Goal: Task Accomplishment & Management: Use online tool/utility

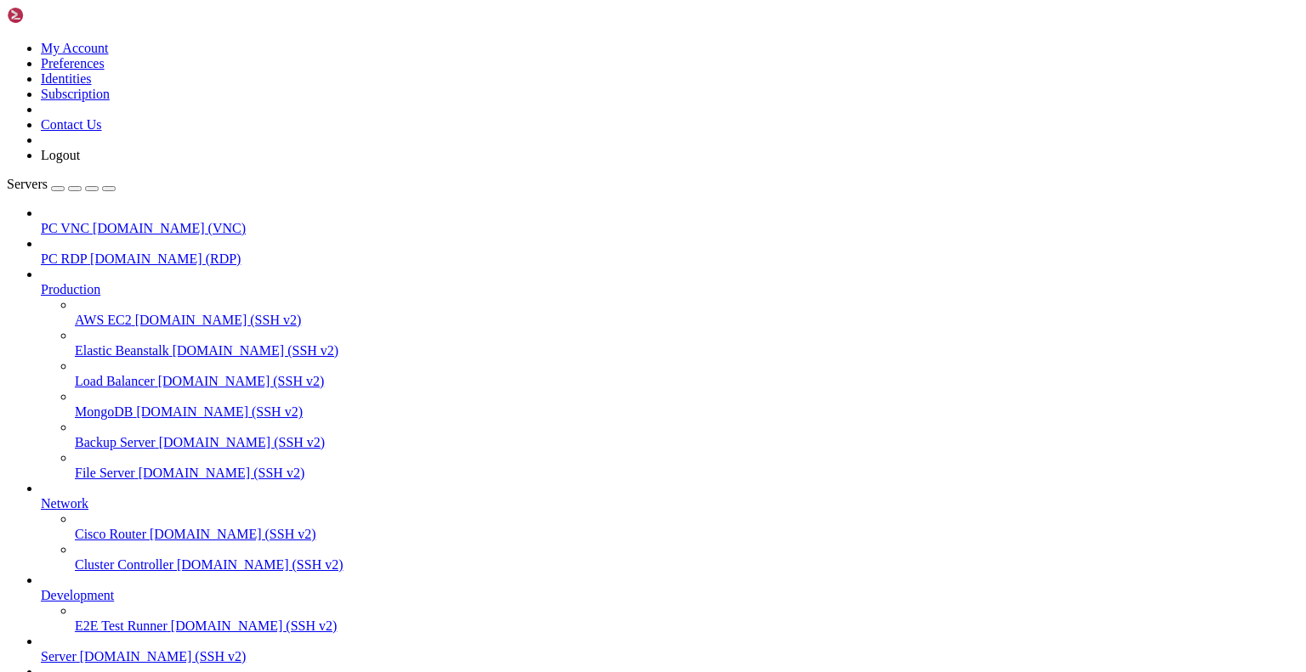
scroll to position [428, 0]
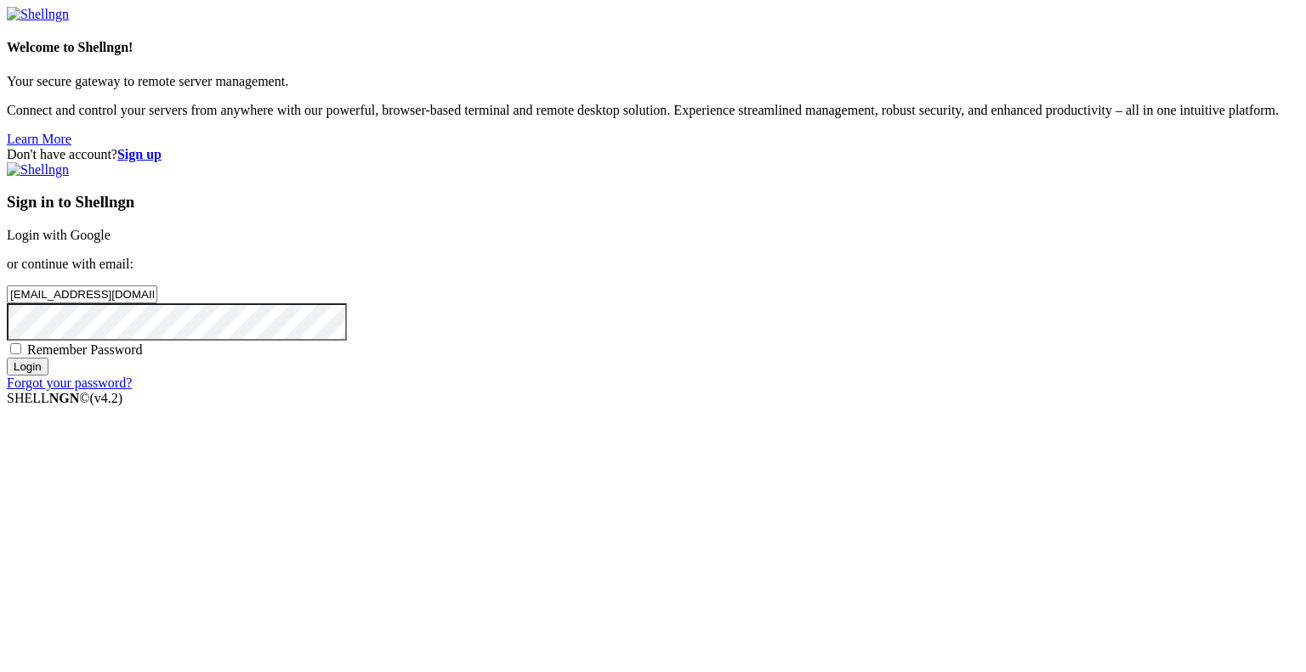
type input "[EMAIL_ADDRESS][DOMAIN_NAME]"
click at [143, 357] on span "Remember Password" at bounding box center [85, 350] width 116 height 14
click at [21, 354] on input "Remember Password" at bounding box center [15, 348] width 11 height 11
checkbox input "true"
click at [48, 376] on input "Login" at bounding box center [28, 367] width 42 height 18
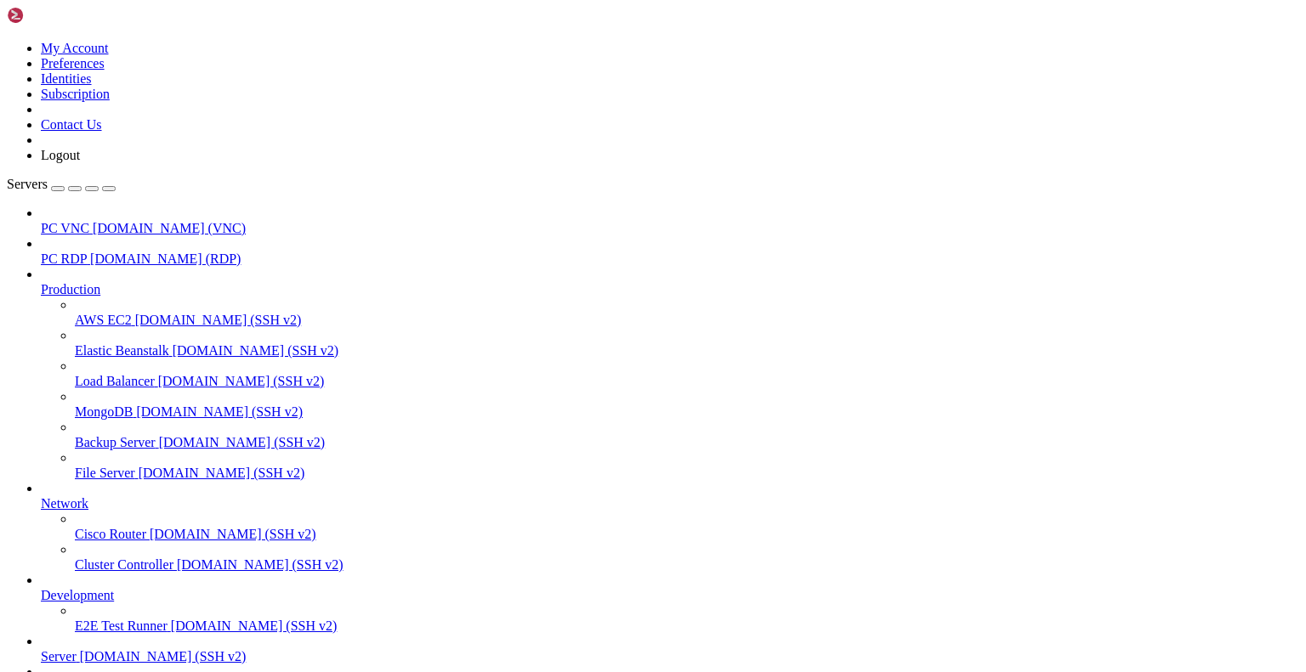
scroll to position [193, 0]
click at [76, 649] on span "Server" at bounding box center [59, 656] width 36 height 14
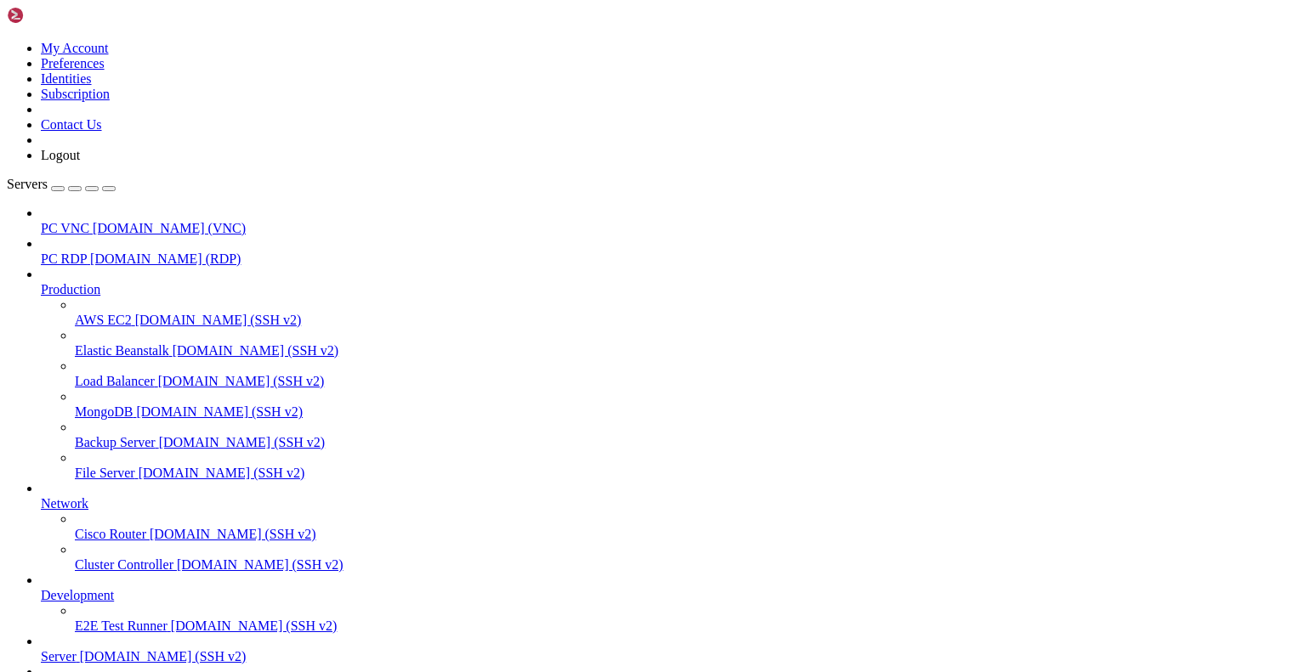
scroll to position [1, 0]
drag, startPoint x: 166, startPoint y: 1372, endPoint x: 13, endPoint y: 1341, distance: 156.0
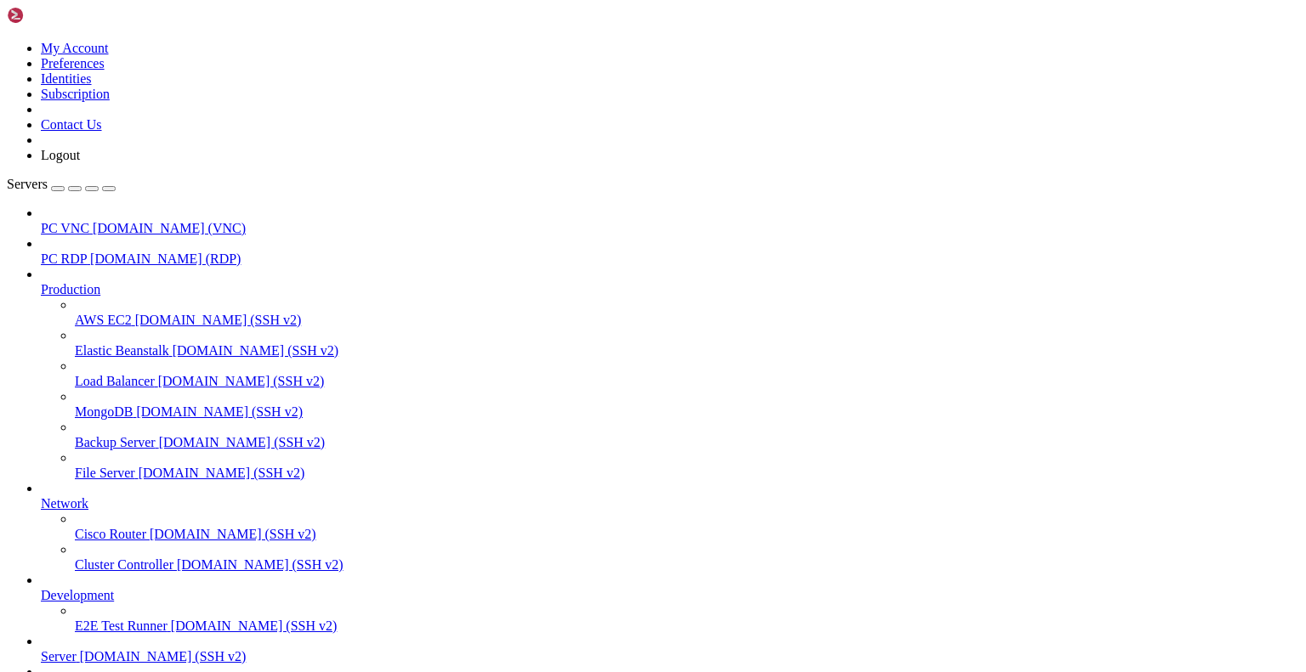
scroll to position [19032, 0]
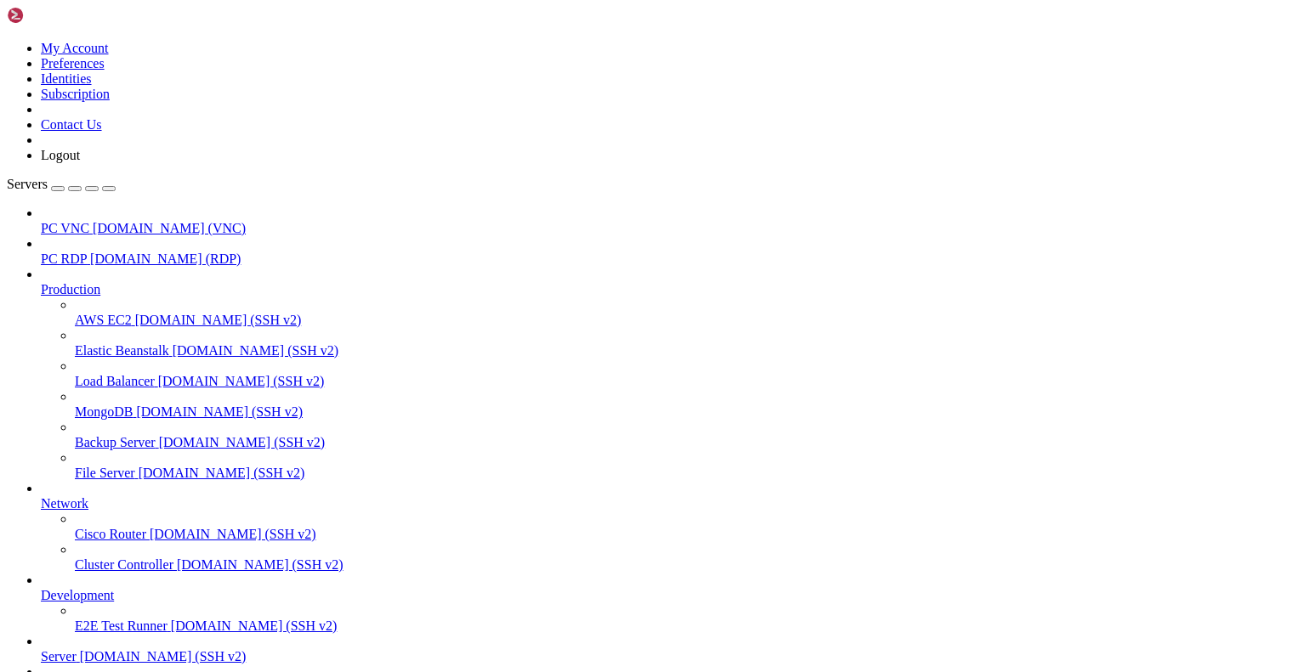
scroll to position [81913, 0]
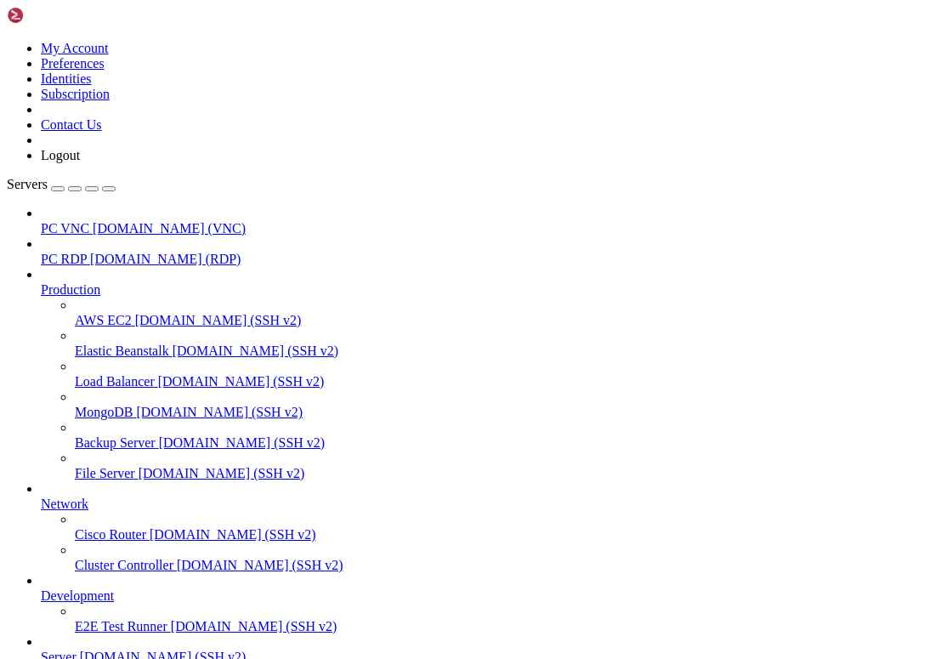
scroll to position [87528, 0]
